Goal: Transaction & Acquisition: Purchase product/service

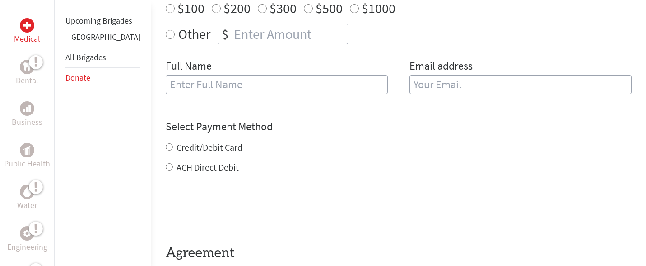
scroll to position [316, 0]
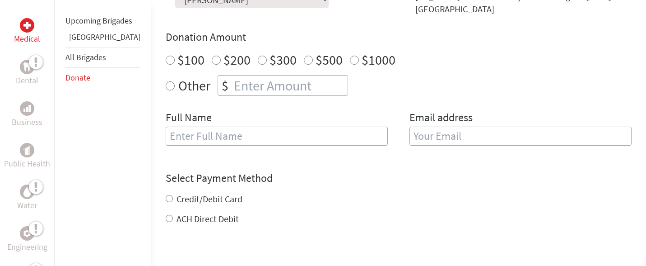
click at [258, 60] on input "$300" at bounding box center [262, 60] width 9 height 9
radio input "true"
click at [212, 138] on input "text" at bounding box center [277, 135] width 222 height 19
type input "[PERSON_NAME]"
click at [440, 139] on input "email" at bounding box center [521, 135] width 222 height 19
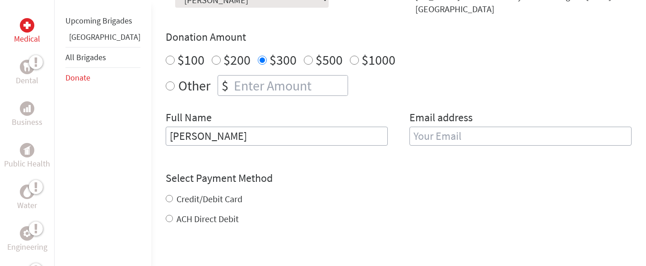
type input "[EMAIL_ADDRESS][DOMAIN_NAME]"
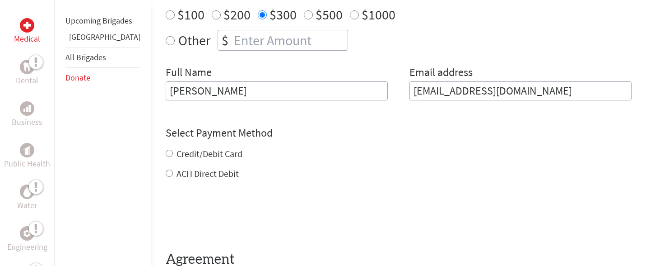
click at [166, 155] on div "Credit/Debit Card ACH Direct Debit" at bounding box center [399, 163] width 466 height 33
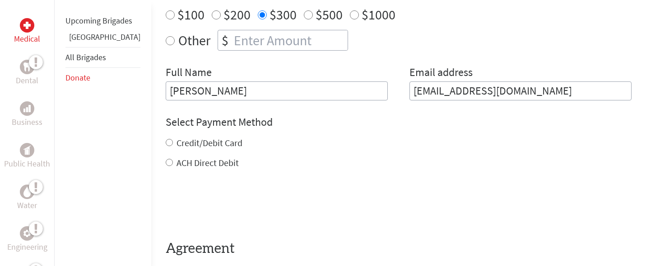
click at [166, 142] on input "Credit/Debit Card" at bounding box center [169, 142] width 7 height 7
radio input "true"
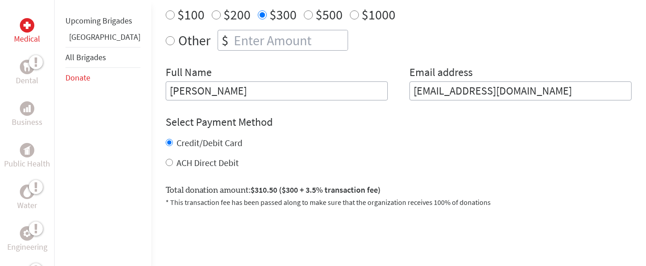
click at [166, 164] on input "ACH Direct Debit" at bounding box center [169, 162] width 7 height 7
radio input "true"
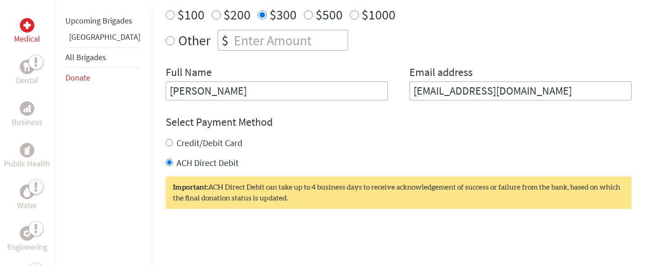
click at [166, 141] on input "Credit/Debit Card" at bounding box center [169, 142] width 7 height 7
radio input "true"
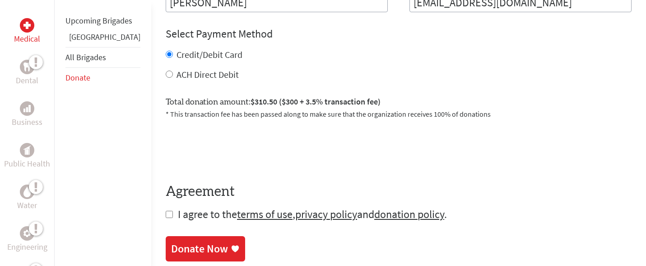
scroll to position [497, 0]
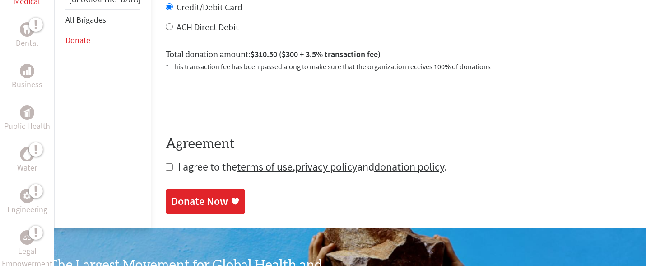
click at [166, 164] on input "checkbox" at bounding box center [169, 166] width 7 height 7
checkbox input "true"
click at [178, 200] on div "Donate Now" at bounding box center [199, 202] width 57 height 14
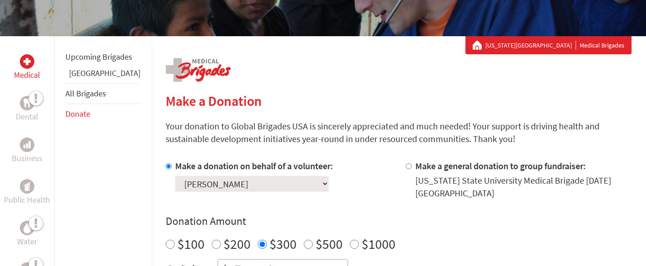
scroll to position [181, 0]
